Goal: Find specific page/section: Locate a particular part of the current website

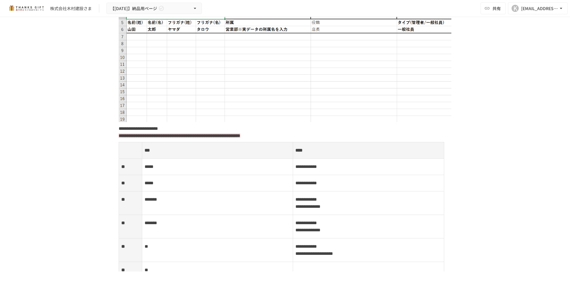
scroll to position [856, 0]
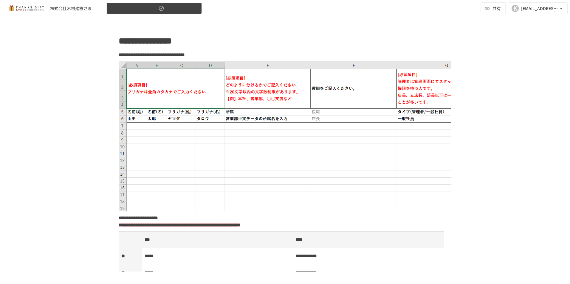
click at [154, 9] on span "【[DATE]】納品用ページ" at bounding box center [133, 8] width 47 height 7
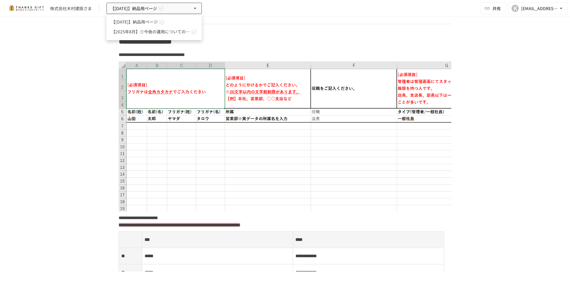
click at [325, 32] on div at bounding box center [285, 142] width 570 height 284
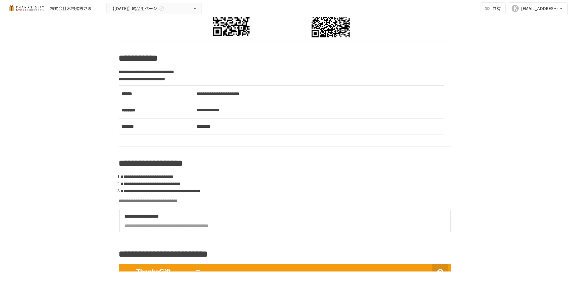
scroll to position [409, 0]
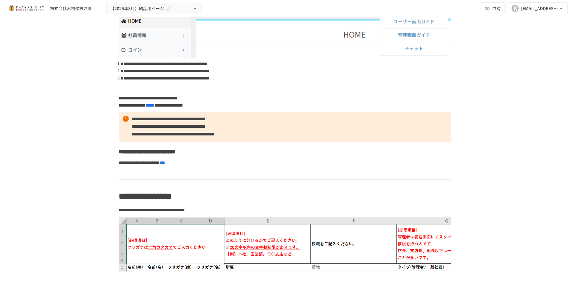
scroll to position [648, 0]
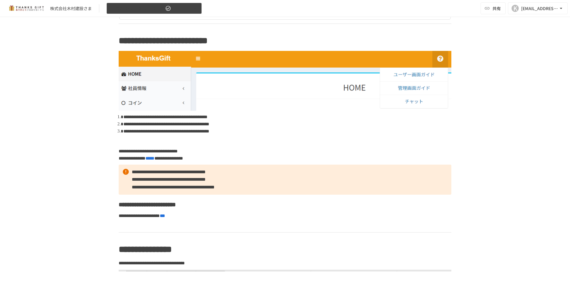
click at [159, 7] on span "【[DATE]】納品用ページ" at bounding box center [137, 8] width 54 height 7
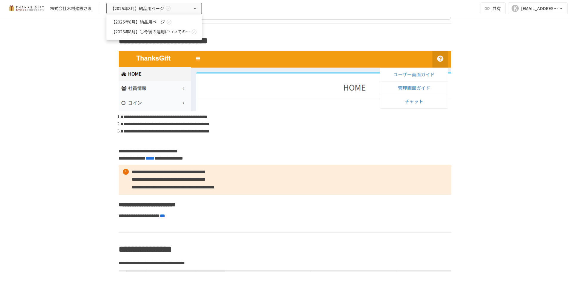
click at [169, 22] on icon at bounding box center [169, 21] width 5 height 5
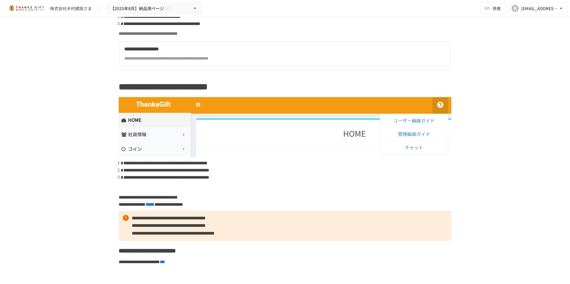
scroll to position [588, 0]
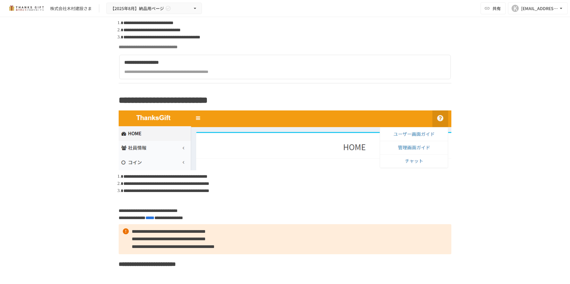
click at [36, 8] on img at bounding box center [26, 9] width 38 height 10
click at [30, 5] on img at bounding box center [26, 9] width 38 height 10
click at [79, 7] on div "株式会社木村建設さま" at bounding box center [71, 8] width 42 height 6
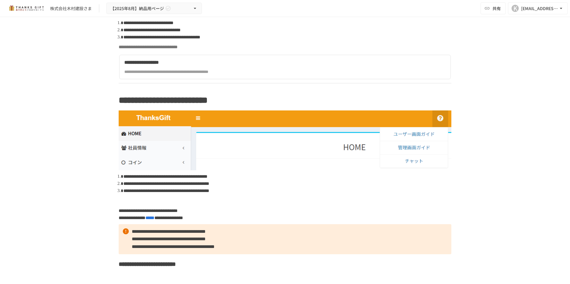
click at [171, 72] on div "**********" at bounding box center [228, 72] width 209 height 7
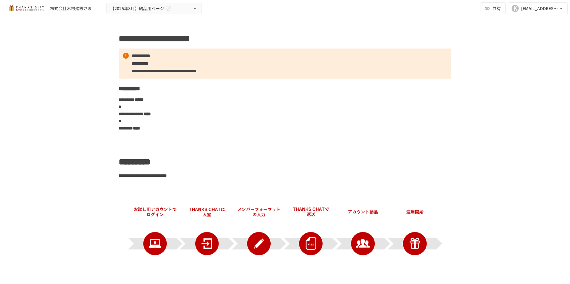
scroll to position [0, 0]
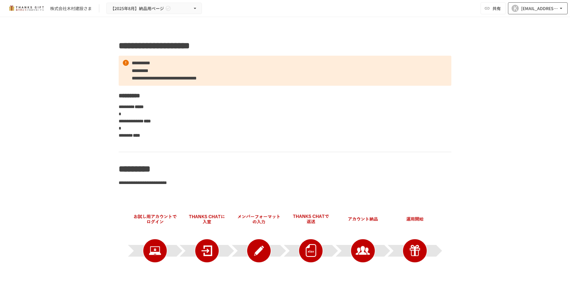
click at [516, 10] on div "K" at bounding box center [514, 8] width 7 height 7
click at [216, 114] on div at bounding box center [285, 142] width 570 height 284
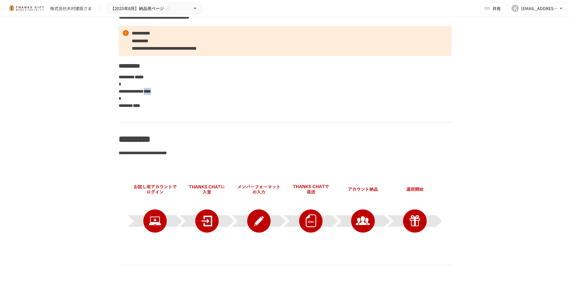
drag, startPoint x: 177, startPoint y: 89, endPoint x: 201, endPoint y: 92, distance: 23.4
click at [201, 92] on p "**********" at bounding box center [285, 91] width 333 height 36
drag, startPoint x: 201, startPoint y: 92, endPoint x: 231, endPoint y: 112, distance: 36.5
click at [231, 112] on p at bounding box center [285, 116] width 333 height 8
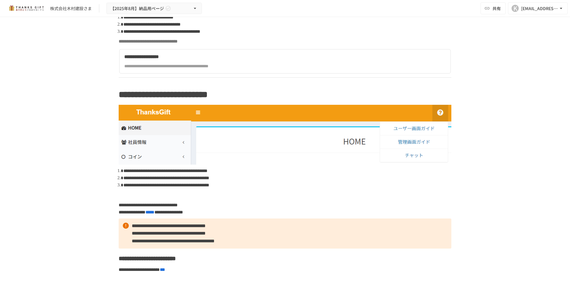
scroll to position [596, 0]
